Goal: Obtain resource: Download file/media

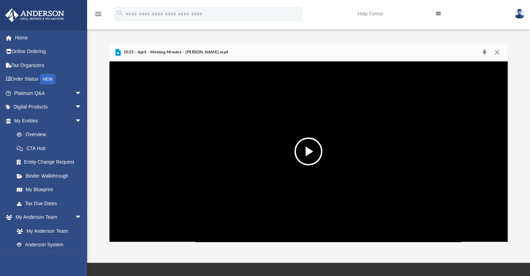
scroll to position [153, 393]
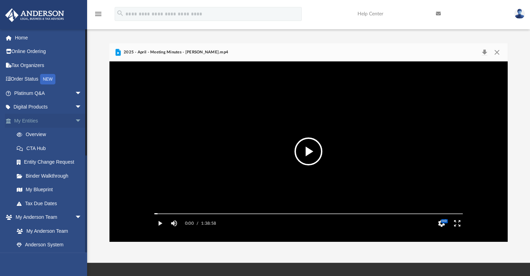
click at [79, 119] on span "arrow_drop_down" at bounding box center [82, 121] width 14 height 14
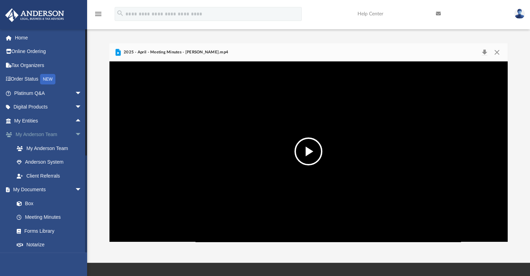
click at [75, 137] on span "arrow_drop_down" at bounding box center [82, 135] width 14 height 14
click at [75, 188] on span "arrow_drop_down" at bounding box center [82, 190] width 14 height 14
click at [46, 229] on link "Forms Library" at bounding box center [51, 231] width 83 height 14
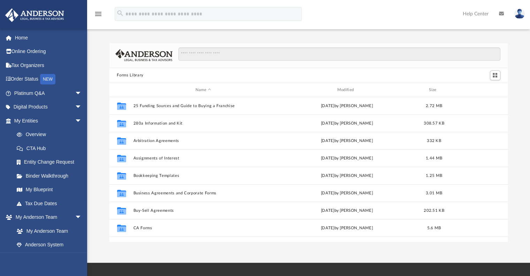
scroll to position [153, 393]
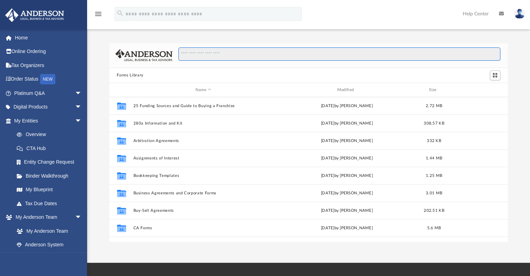
click at [201, 52] on input "Search files and folders" at bounding box center [339, 53] width 322 height 13
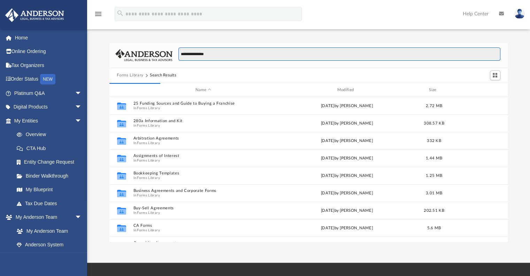
type input "**********"
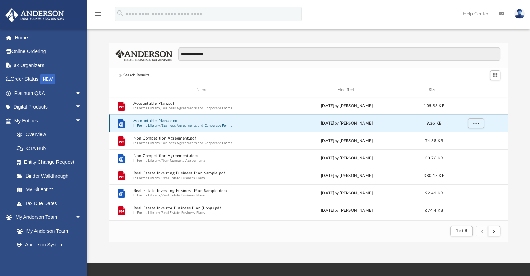
click at [158, 120] on button "Accountable Plan.docx" at bounding box center [203, 121] width 140 height 5
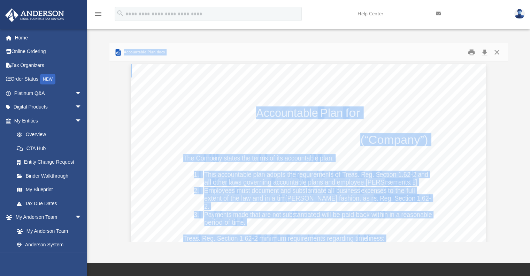
scroll to position [0, 0]
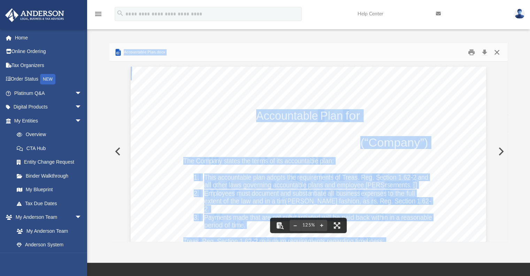
click at [498, 49] on button "Close" at bounding box center [497, 52] width 13 height 11
